Goal: Task Accomplishment & Management: Complete application form

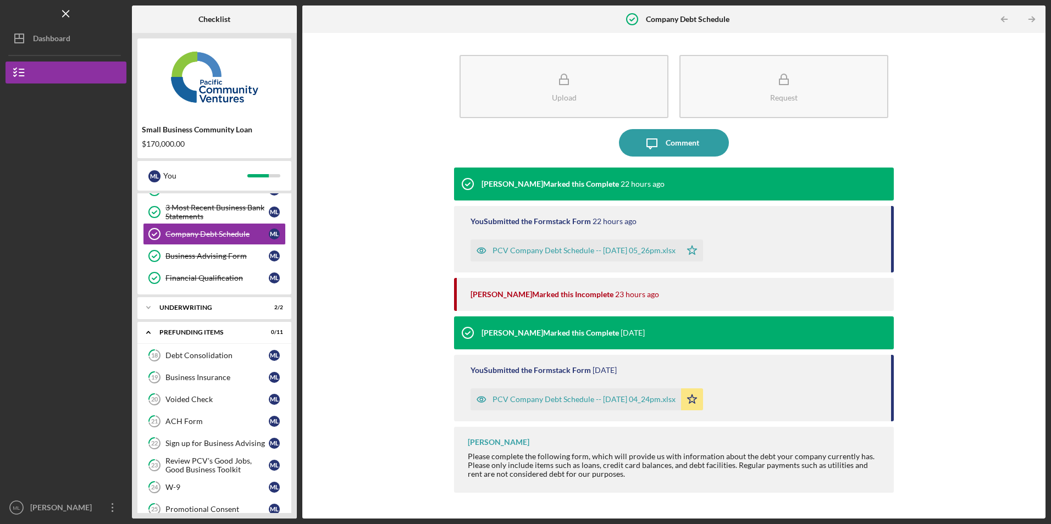
scroll to position [322, 0]
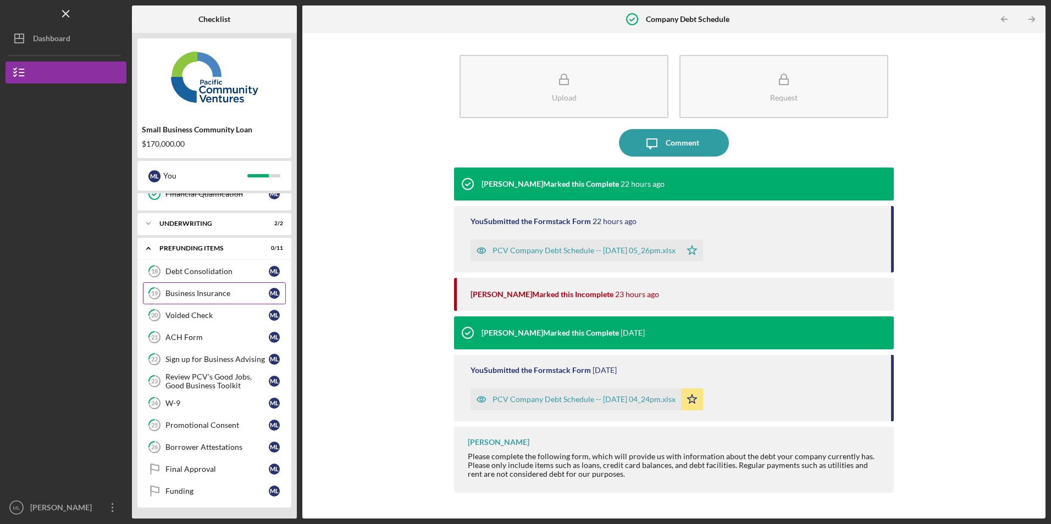
click at [179, 298] on link "19 Business Insurance M L" at bounding box center [214, 294] width 143 height 22
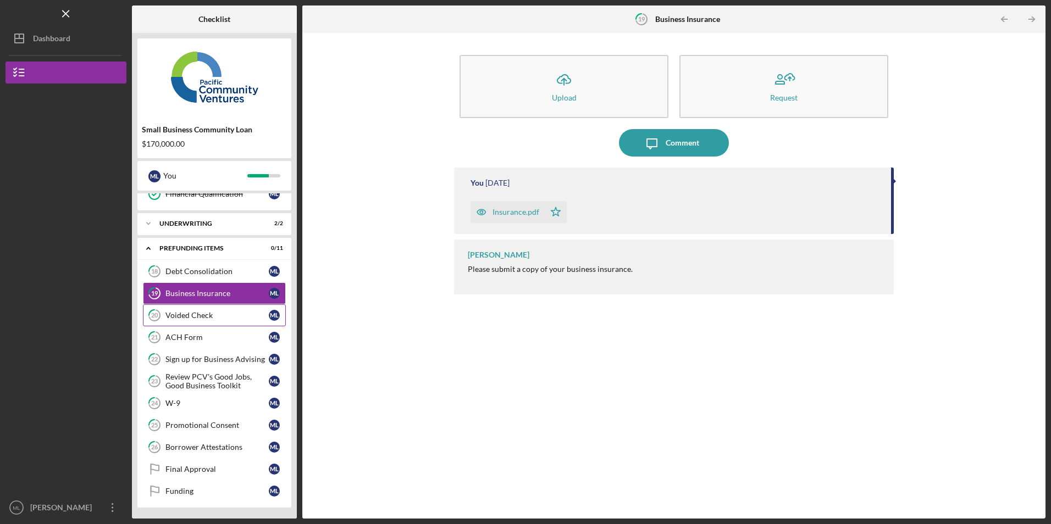
click at [180, 313] on div "Voided Check" at bounding box center [216, 315] width 103 height 9
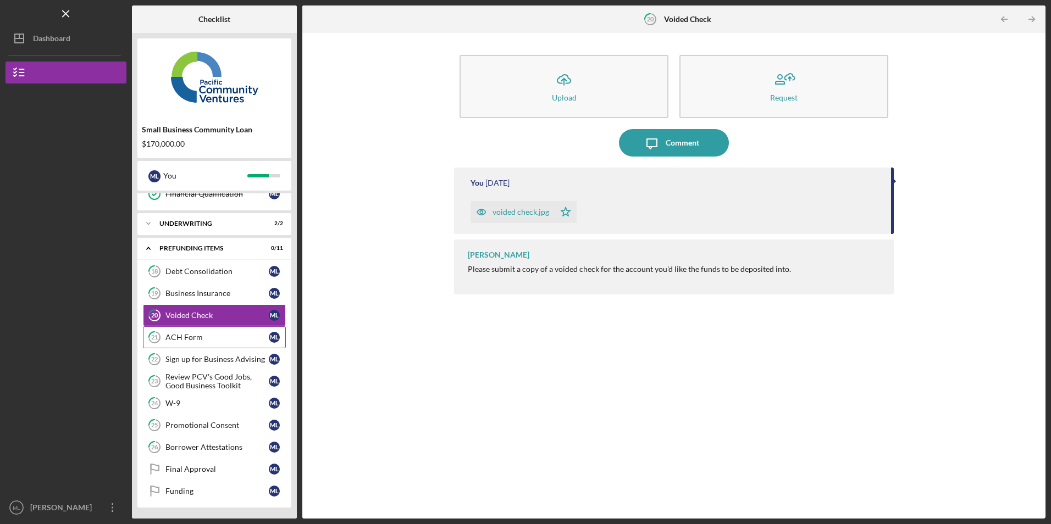
click at [211, 334] on div "ACH Form" at bounding box center [216, 337] width 103 height 9
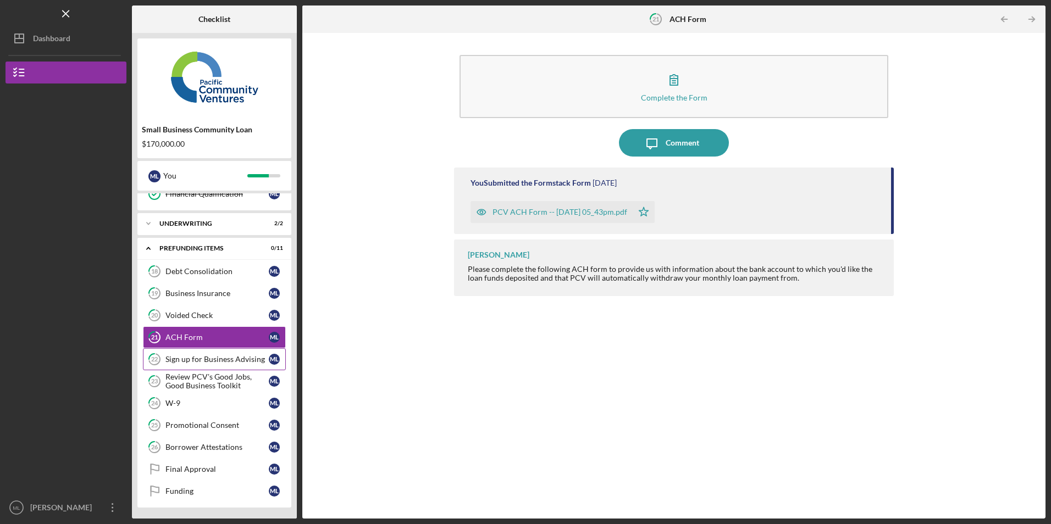
click at [192, 360] on div "Sign up for Business Advising" at bounding box center [216, 359] width 103 height 9
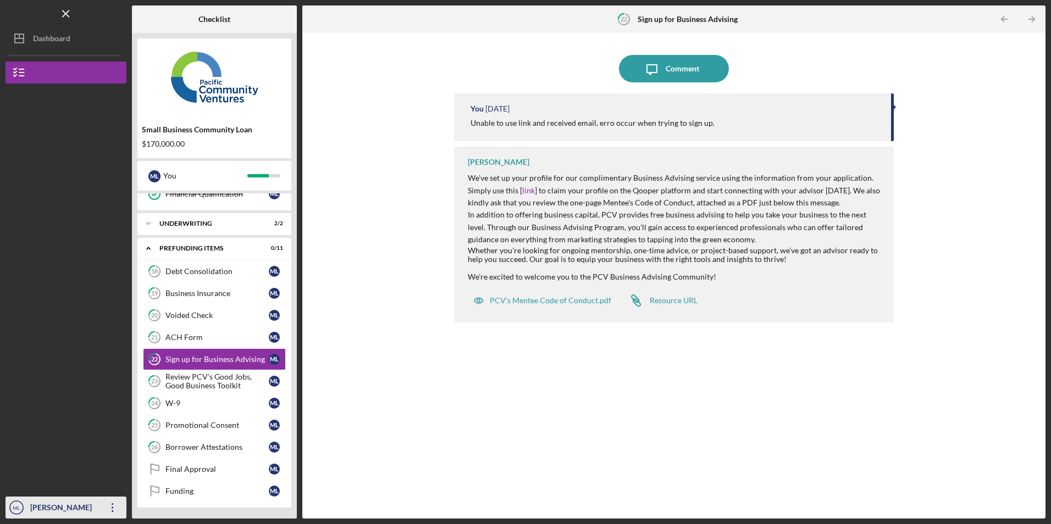
click at [105, 508] on icon "Icon/Overflow" at bounding box center [112, 507] width 27 height 27
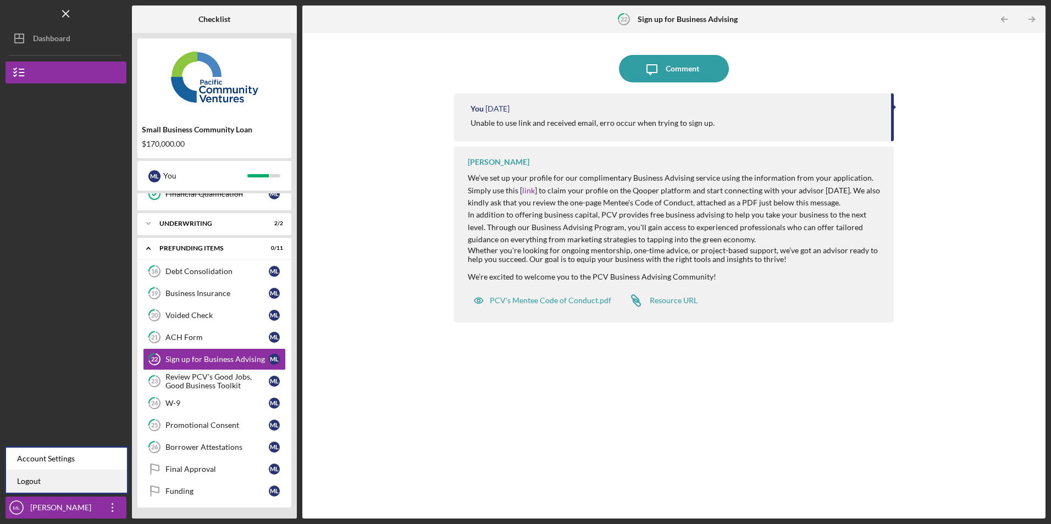
click at [87, 483] on link "Logout" at bounding box center [66, 482] width 121 height 23
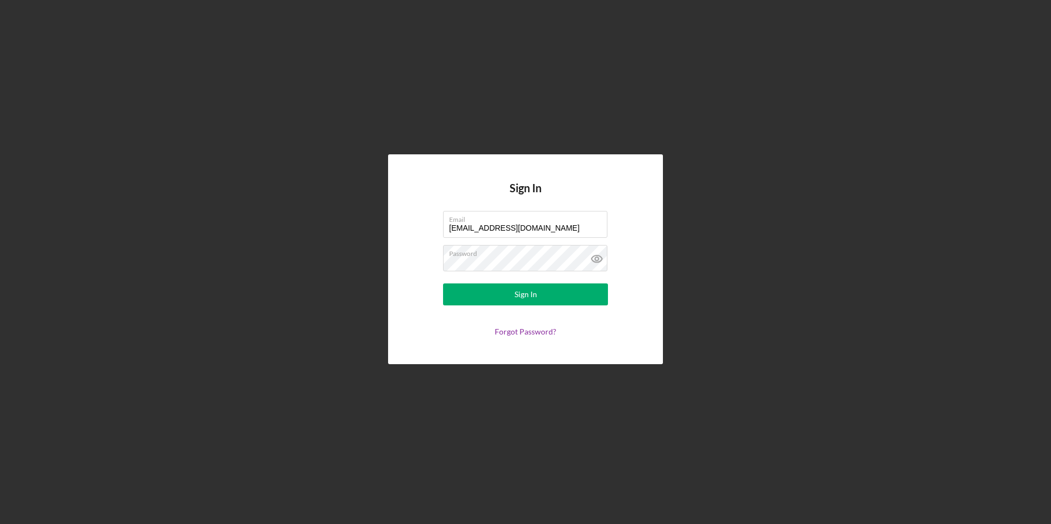
drag, startPoint x: 540, startPoint y: 225, endPoint x: 270, endPoint y: 201, distance: 271.0
click at [279, 202] on div "Sign In Email [EMAIL_ADDRESS][DOMAIN_NAME] Password Sign In Forgot Password?" at bounding box center [525, 259] width 1040 height 519
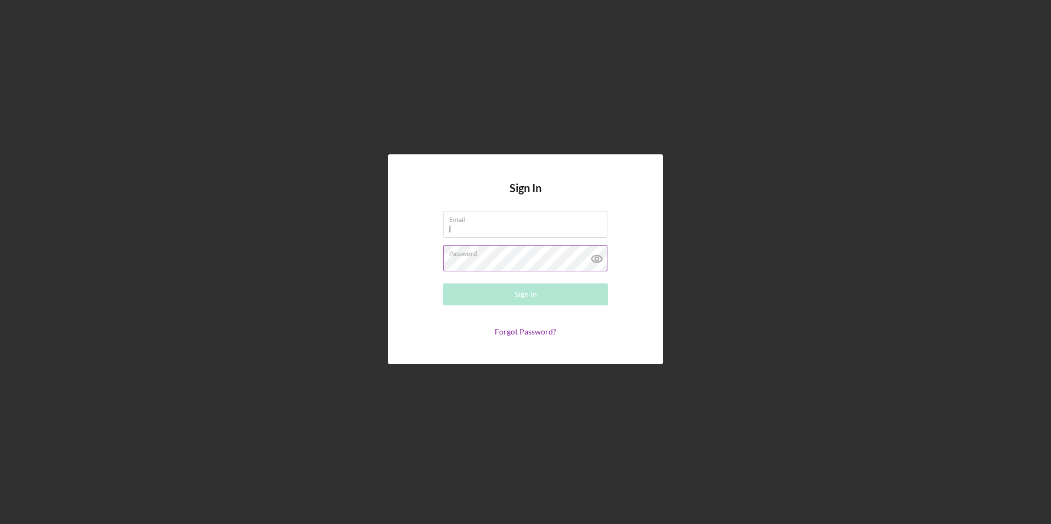
type input "[EMAIL_ADDRESS][DOMAIN_NAME]"
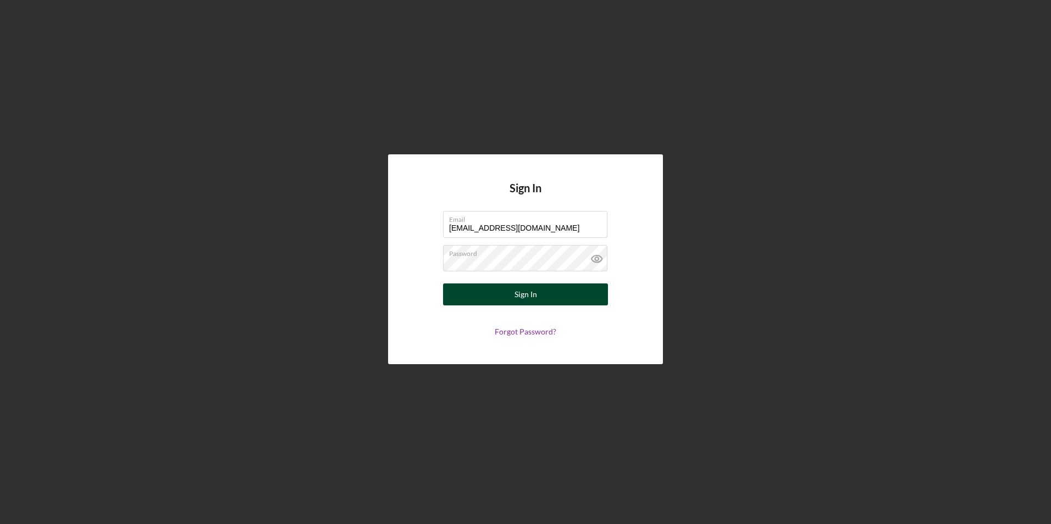
click at [478, 294] on button "Sign In" at bounding box center [525, 295] width 165 height 22
